Goal: Task Accomplishment & Management: Complete application form

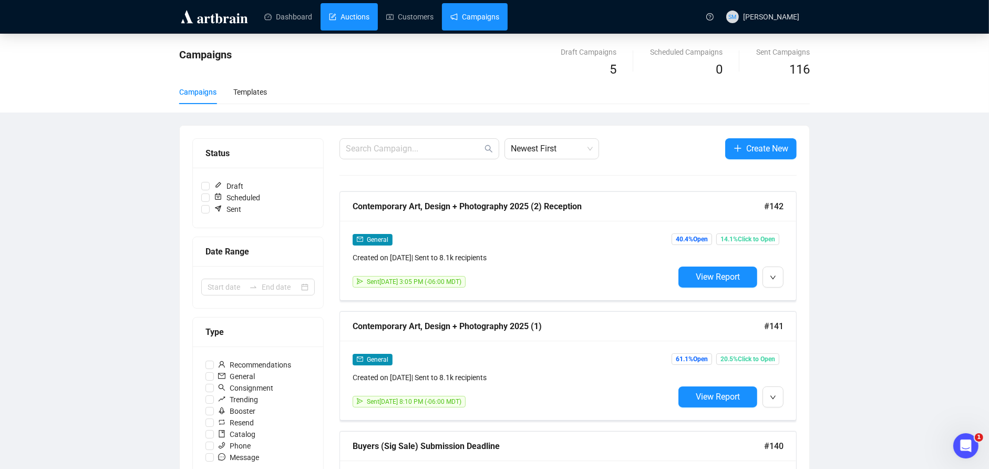
click at [349, 12] on link "Auctions" at bounding box center [349, 16] width 40 height 27
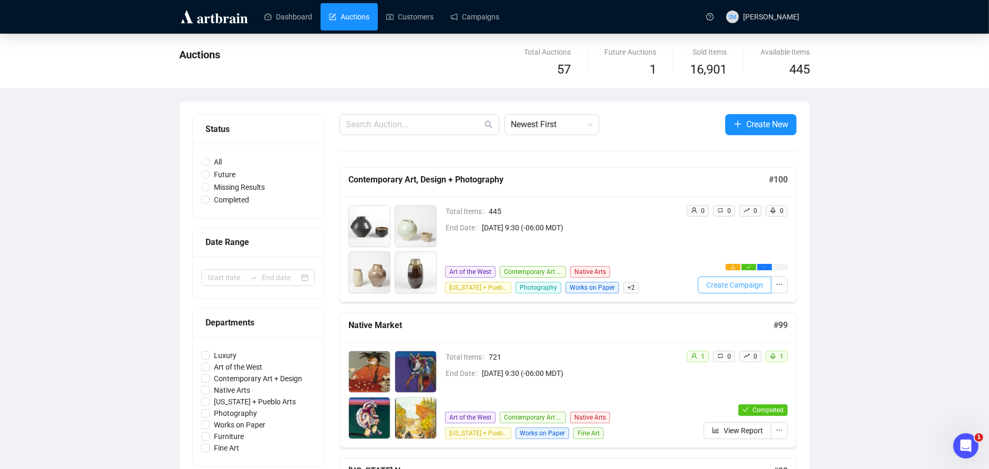
click at [743, 282] on span "Create Campaign" at bounding box center [734, 285] width 57 height 12
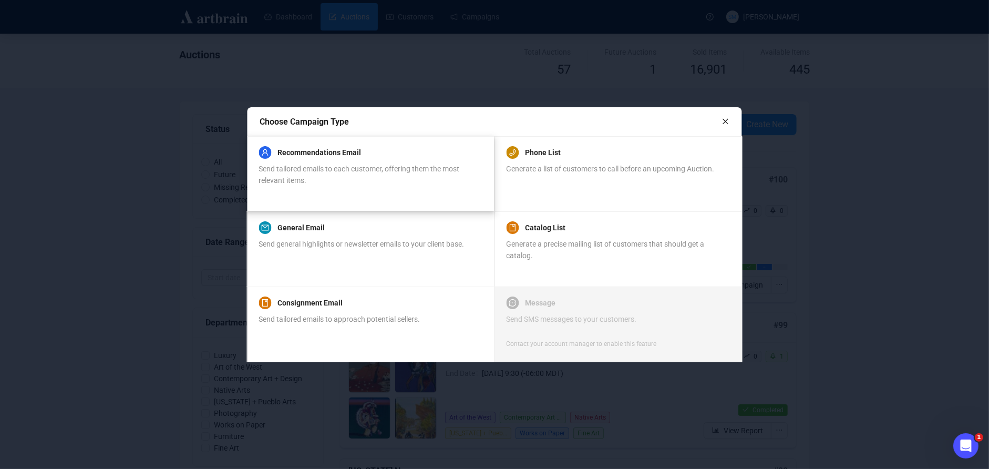
click at [365, 187] on div "Recommendations Email Send tailored emails to each customer, offering them the …" at bounding box center [370, 173] width 223 height 50
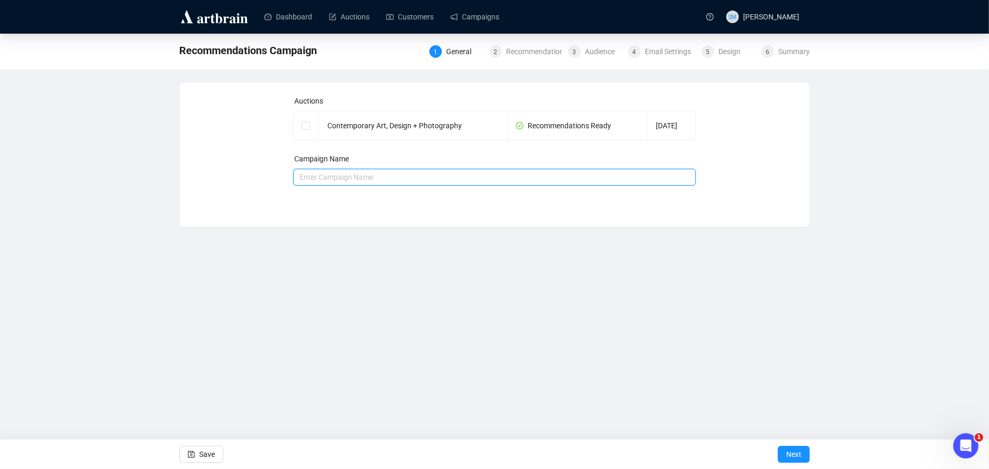
click at [384, 179] on input "text" at bounding box center [494, 177] width 403 height 17
type input "S"
type input "P"
type input "Sale 100 Recommendations"
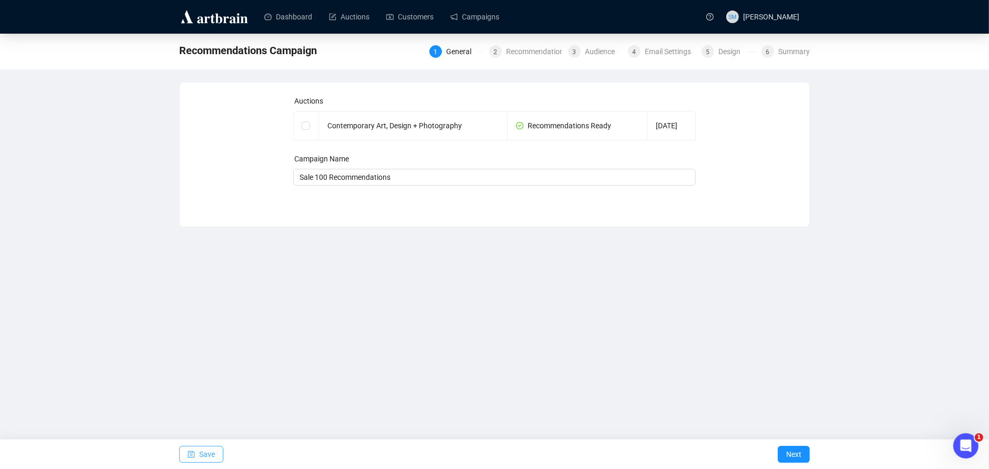
click at [203, 452] on span "Save" at bounding box center [207, 453] width 16 height 29
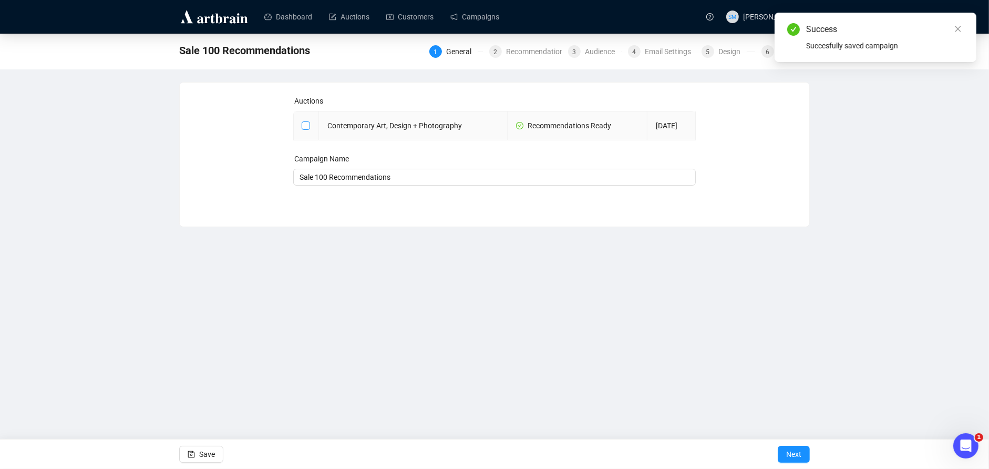
click at [303, 124] on input "checkbox" at bounding box center [304, 124] width 7 height 7
checkbox input "true"
type input "Contemporary Art, Design + Photography Campaign"
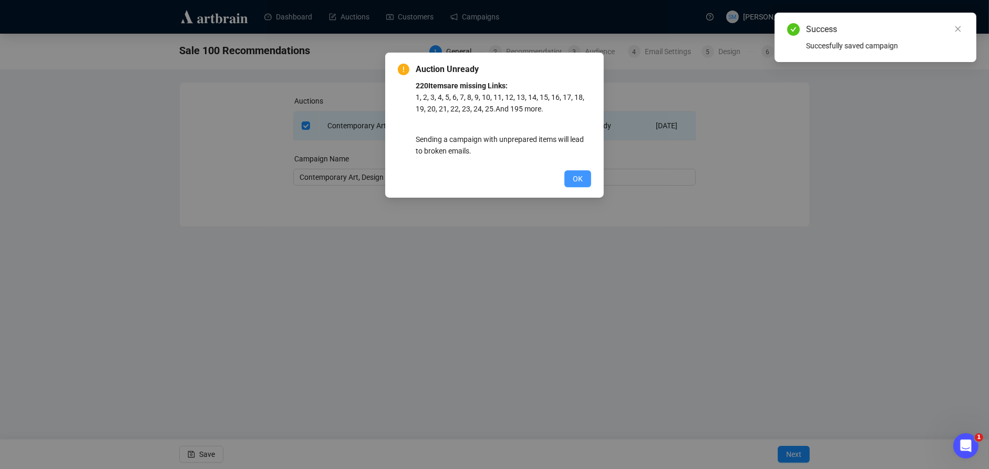
click at [575, 180] on span "OK" at bounding box center [578, 179] width 10 height 12
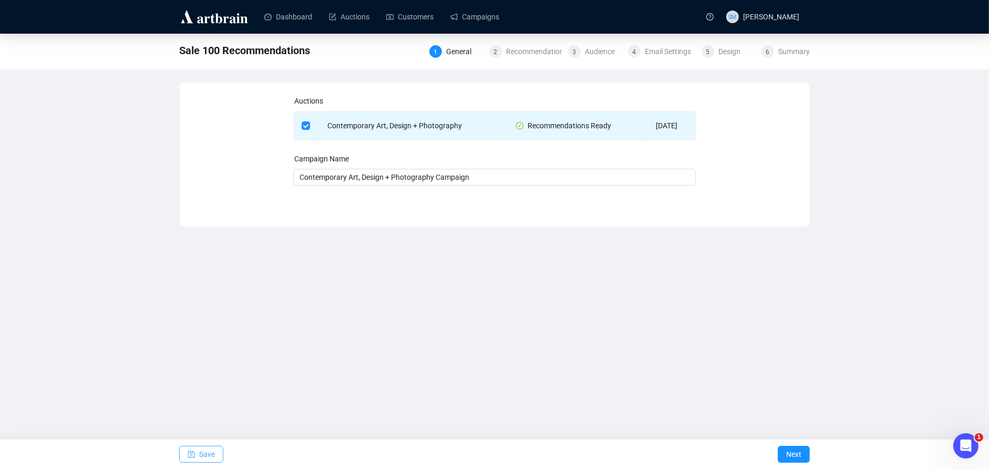
click at [211, 451] on span "Save" at bounding box center [207, 453] width 16 height 29
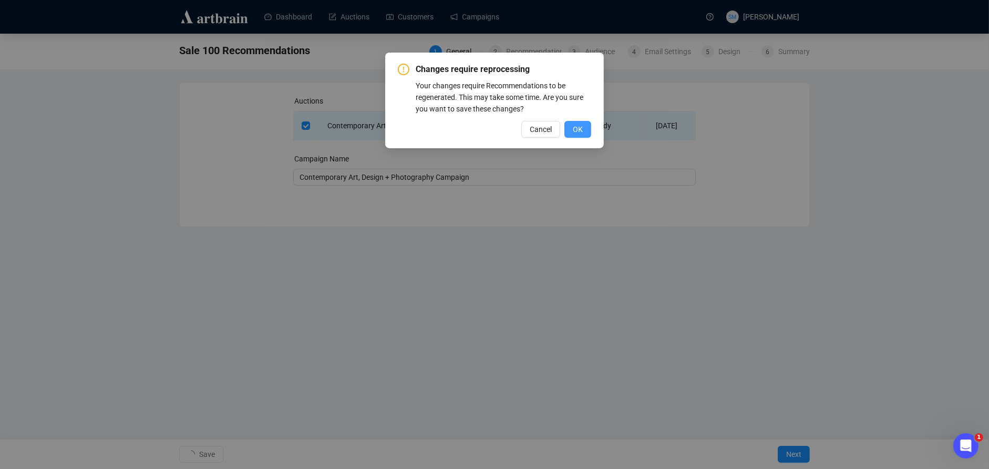
click at [583, 134] on button "OK" at bounding box center [577, 129] width 27 height 17
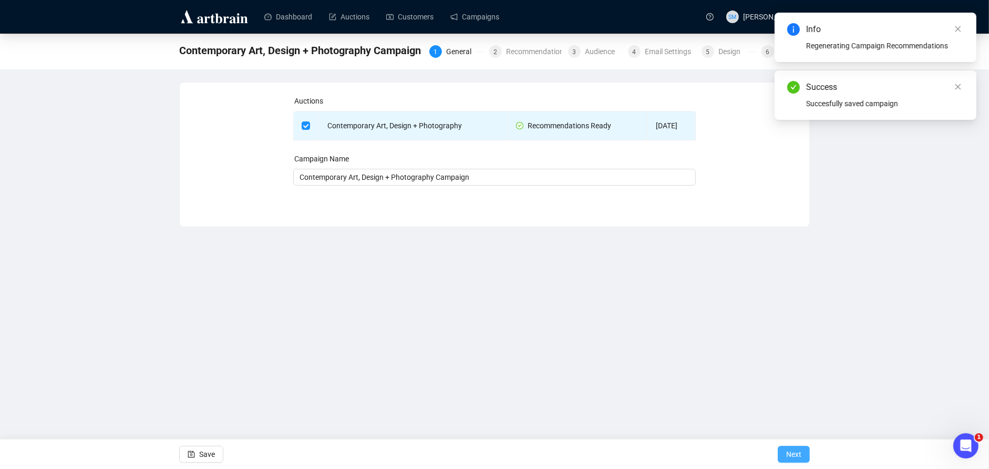
click at [790, 452] on span "Next" at bounding box center [793, 453] width 15 height 29
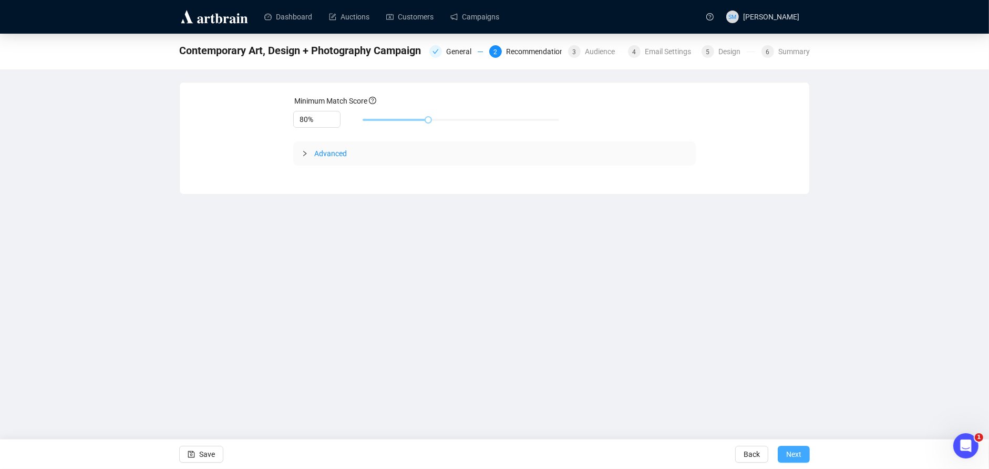
click at [795, 453] on span "Next" at bounding box center [793, 453] width 15 height 29
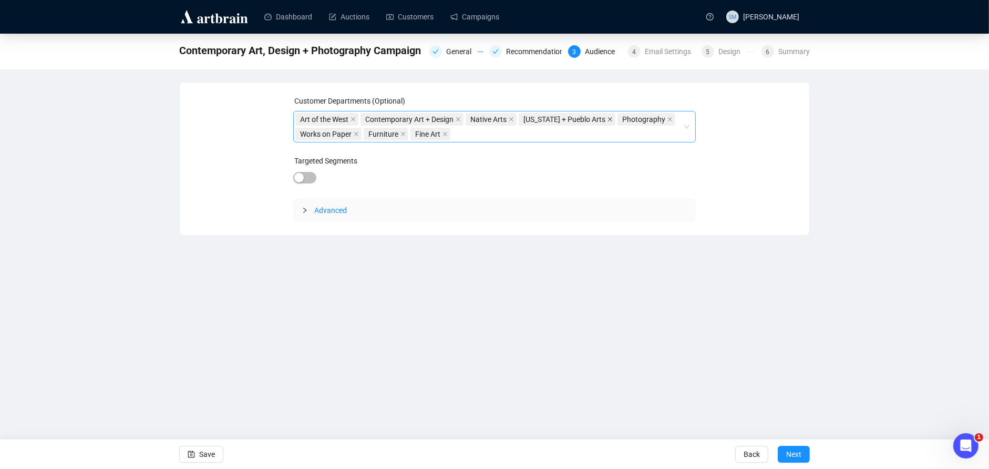
click at [612, 118] on icon "close" at bounding box center [609, 119] width 5 height 5
click at [797, 454] on span "Next" at bounding box center [793, 453] width 15 height 29
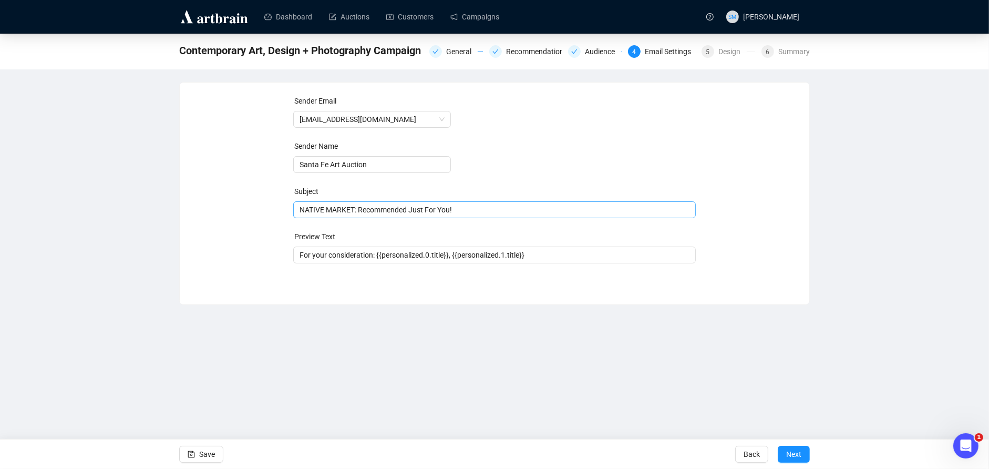
click at [355, 208] on span "NATIVE MARKET: Recommended Just For You!" at bounding box center [494, 209] width 403 height 8
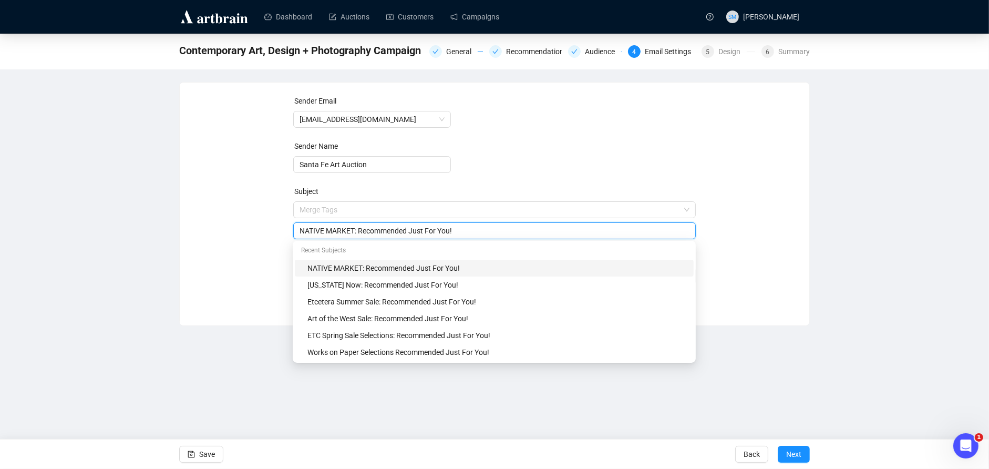
drag, startPoint x: 355, startPoint y: 229, endPoint x: 289, endPoint y: 225, distance: 65.2
click at [289, 225] on div "Sender Email [EMAIL_ADDRESS][DOMAIN_NAME] Sender Name Santa Fe Art Auction Subj…" at bounding box center [494, 196] width 604 height 202
type input "Contemporary Art, Design + Photography: Recommended Just For You!"
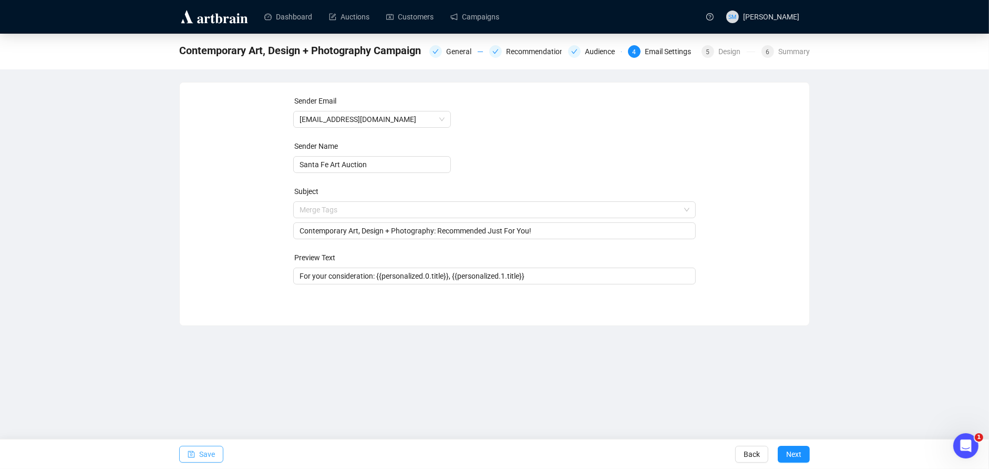
click at [215, 449] on button "Save" at bounding box center [201, 453] width 44 height 17
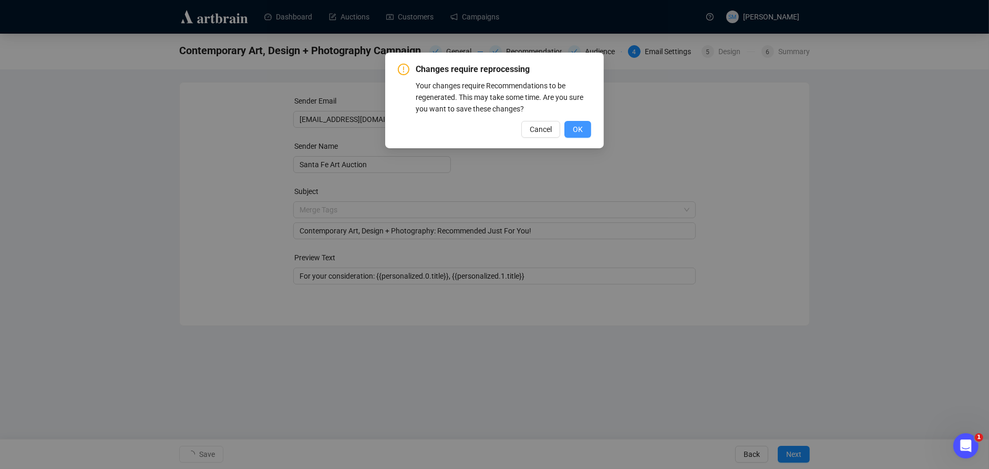
click at [582, 129] on span "OK" at bounding box center [578, 129] width 10 height 12
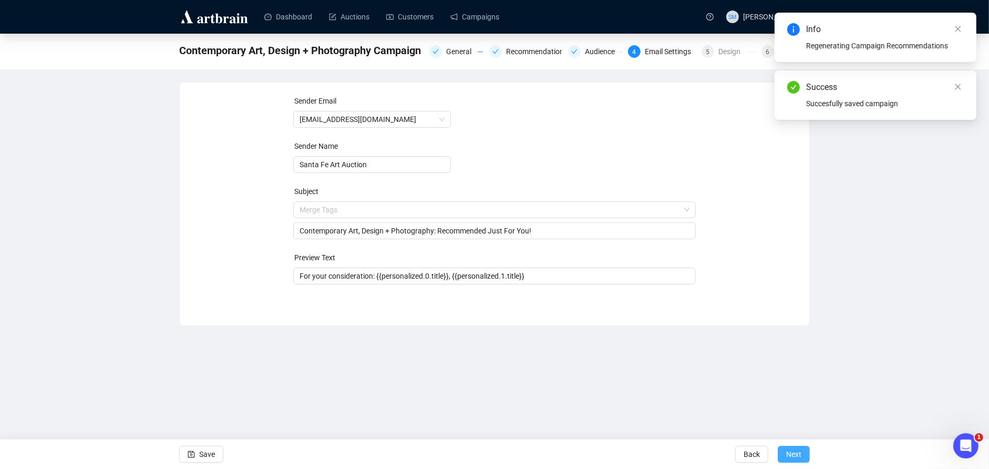
click at [794, 453] on span "Next" at bounding box center [793, 453] width 15 height 29
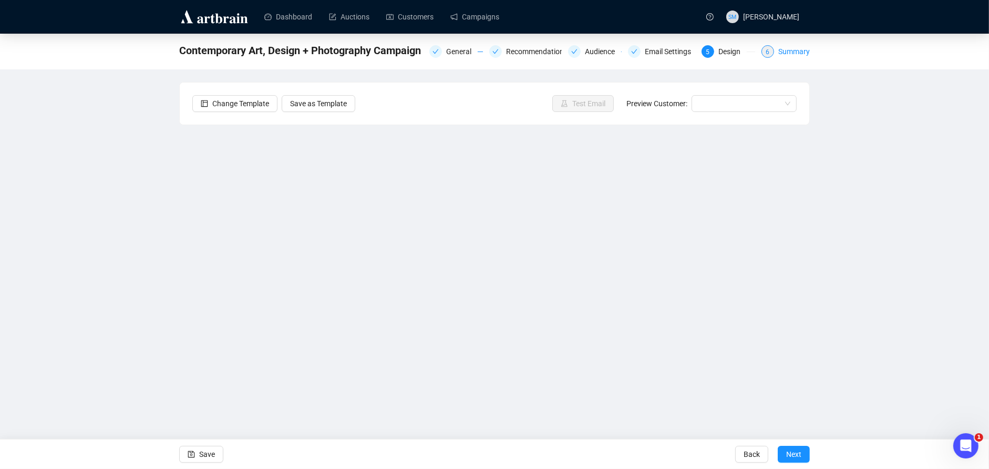
click at [797, 54] on div "Summary" at bounding box center [794, 51] width 32 height 13
